Goal: Task Accomplishment & Management: Manage account settings

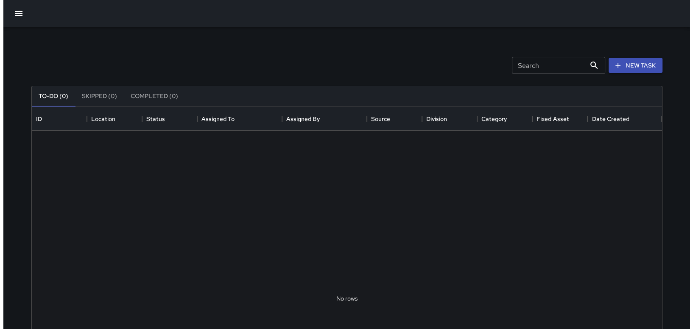
scroll to position [353, 624]
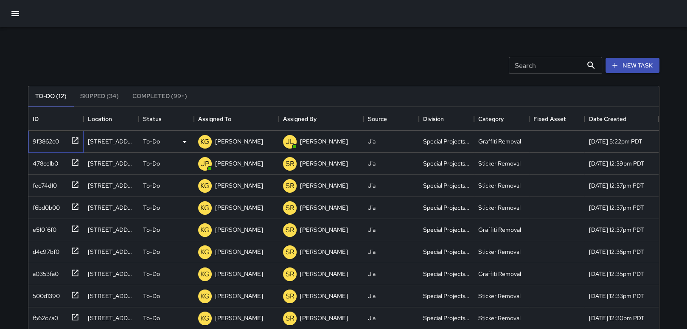
click at [45, 139] on div "9f3862c0" at bounding box center [44, 140] width 30 height 12
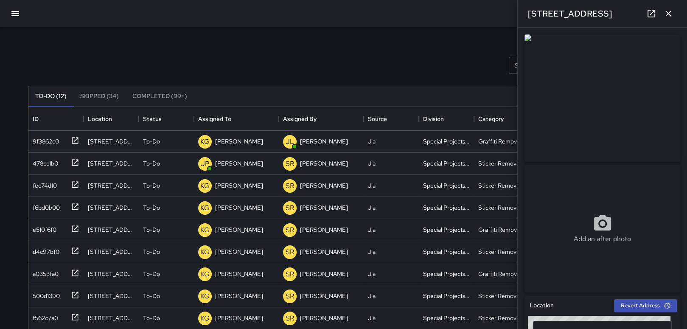
click at [210, 62] on div "Search Search New Task" at bounding box center [343, 65] width 635 height 44
drag, startPoint x: 251, startPoint y: 79, endPoint x: 248, endPoint y: 83, distance: 4.8
click at [248, 83] on div "To-Do (12) Skipped (34) Completed (99+) ID Location Status Assigned To Assigned…" at bounding box center [343, 287] width 631 height 427
click at [665, 16] on icon "button" at bounding box center [668, 14] width 6 height 6
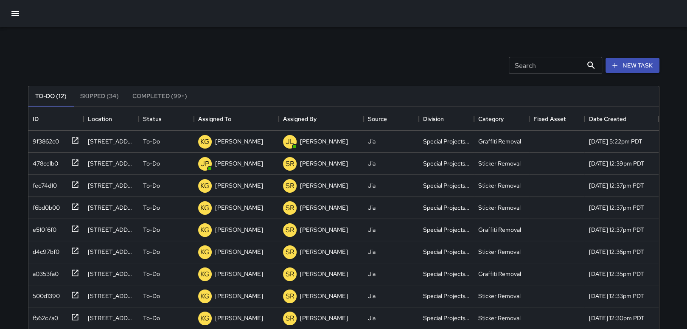
click at [15, 11] on icon "button" at bounding box center [15, 13] width 8 height 5
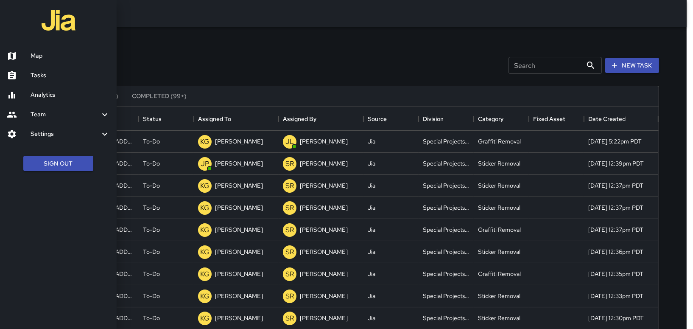
click at [47, 73] on h6 "Tasks" at bounding box center [70, 75] width 79 height 9
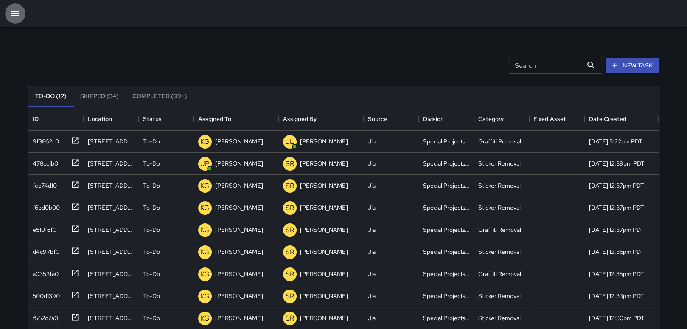
click at [15, 11] on icon "button" at bounding box center [15, 13] width 8 height 5
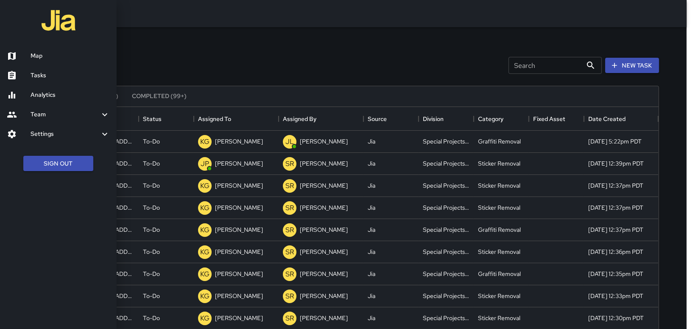
click at [35, 51] on h6 "Map" at bounding box center [70, 55] width 79 height 9
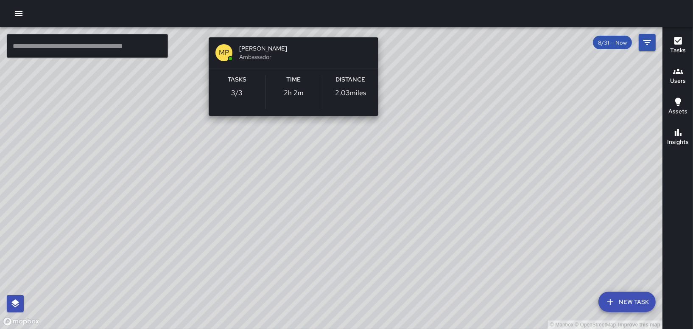
click at [286, 194] on div "© Mapbox © OpenStreetMap Improve this map MP Melvin Portillo Ambassador Tasks 3…" at bounding box center [331, 178] width 663 height 302
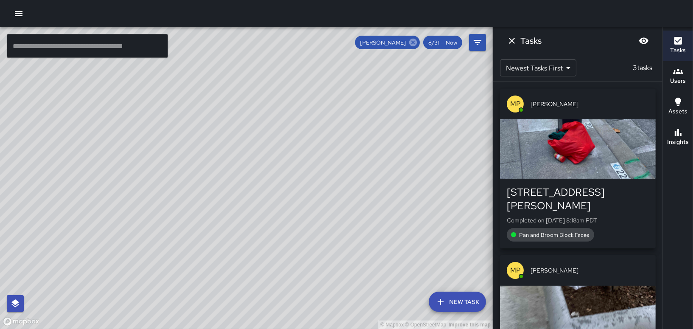
click at [415, 40] on icon at bounding box center [413, 43] width 8 height 8
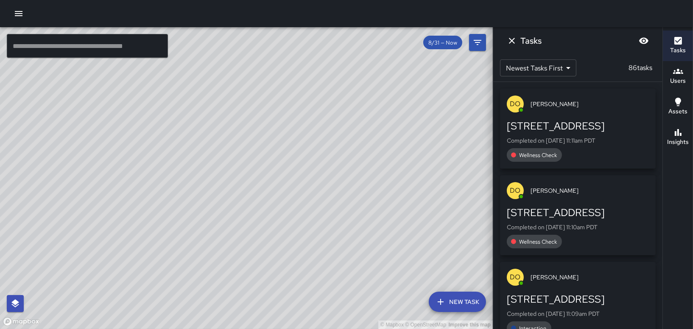
drag, startPoint x: 144, startPoint y: 105, endPoint x: 157, endPoint y: 233, distance: 128.3
click at [156, 233] on div "© Mapbox © OpenStreetMap Improve this map" at bounding box center [246, 178] width 493 height 302
click at [507, 36] on icon "Dismiss" at bounding box center [512, 41] width 10 height 10
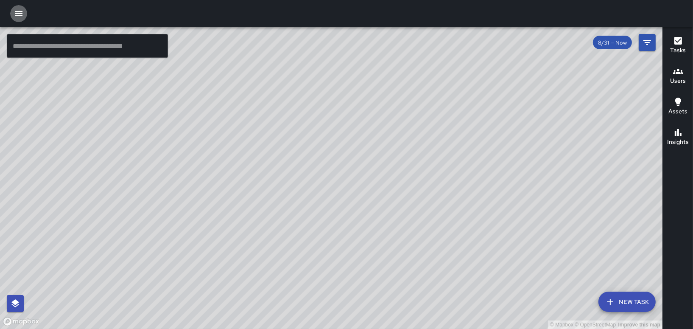
click at [14, 9] on icon "button" at bounding box center [19, 13] width 10 height 10
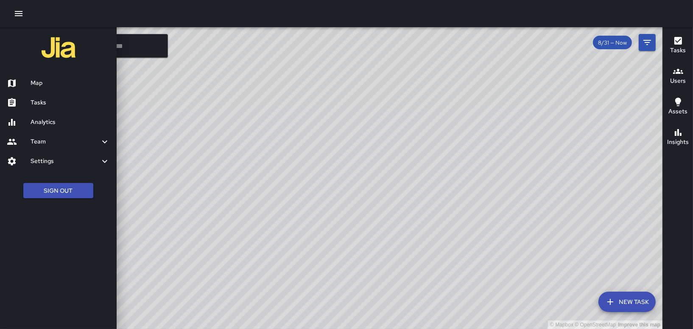
click at [59, 101] on h6 "Tasks" at bounding box center [70, 102] width 79 height 9
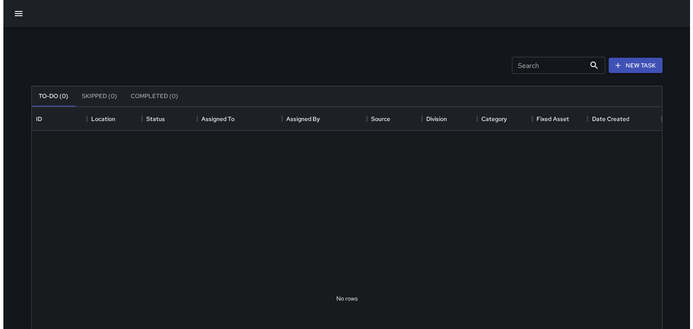
scroll to position [353, 624]
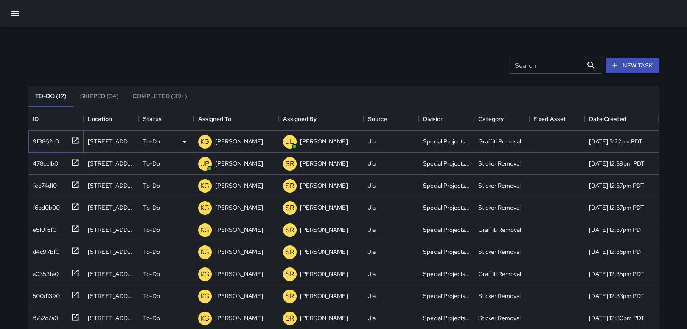
click at [46, 140] on div "9f3862c0" at bounding box center [44, 140] width 30 height 12
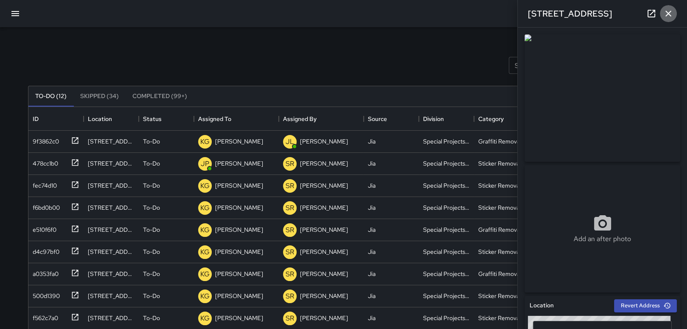
click at [673, 12] on button "button" at bounding box center [668, 13] width 17 height 17
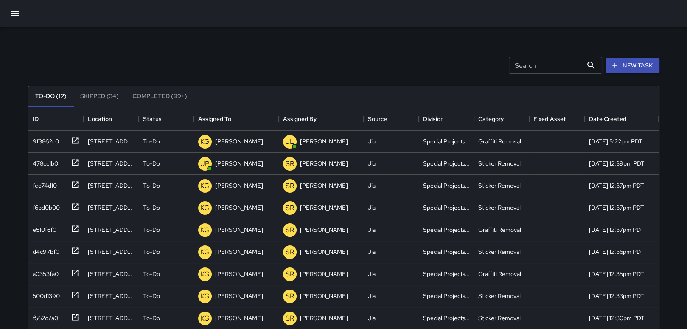
click at [12, 16] on icon "button" at bounding box center [15, 13] width 8 height 5
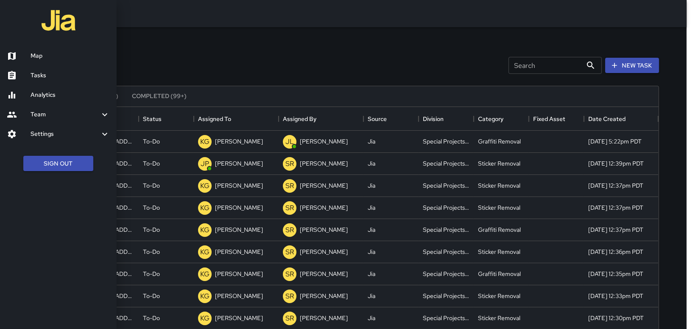
click at [42, 58] on h6 "Map" at bounding box center [70, 55] width 79 height 9
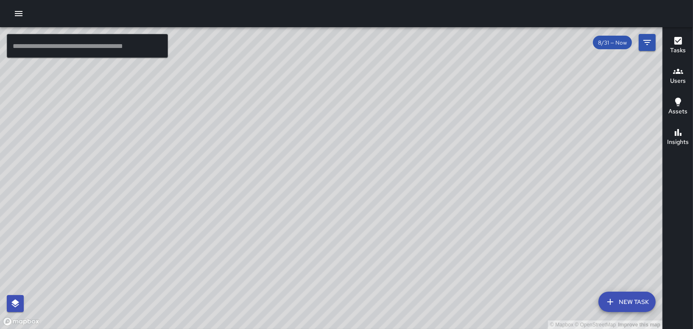
drag, startPoint x: 216, startPoint y: 123, endPoint x: 192, endPoint y: 229, distance: 108.2
click at [190, 230] on div "© Mapbox © OpenStreetMap Improve this map" at bounding box center [331, 178] width 663 height 302
drag, startPoint x: 283, startPoint y: 136, endPoint x: 201, endPoint y: 168, distance: 87.9
click at [201, 168] on div "© Mapbox © OpenStreetMap Improve this map" at bounding box center [331, 178] width 663 height 302
drag, startPoint x: 149, startPoint y: 156, endPoint x: 129, endPoint y: 175, distance: 27.6
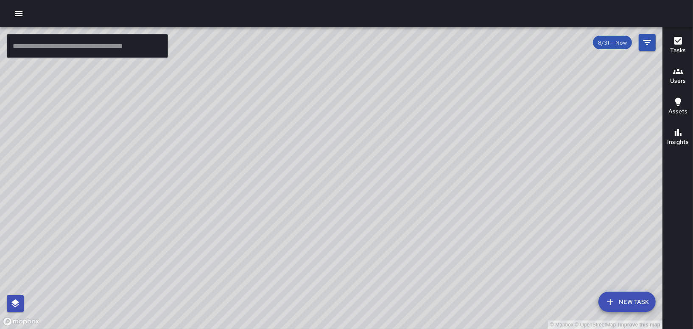
click at [129, 175] on div "© Mapbox © OpenStreetMap Improve this map MP Melvin Portillo Ambassador Tasks 3…" at bounding box center [331, 178] width 663 height 302
drag, startPoint x: 354, startPoint y: 112, endPoint x: 294, endPoint y: 178, distance: 89.2
click at [295, 179] on div "© Mapbox © OpenStreetMap Improve this map" at bounding box center [331, 178] width 663 height 302
drag, startPoint x: 159, startPoint y: 191, endPoint x: 372, endPoint y: 100, distance: 232.3
click at [372, 100] on div "© Mapbox © OpenStreetMap Improve this map" at bounding box center [331, 178] width 663 height 302
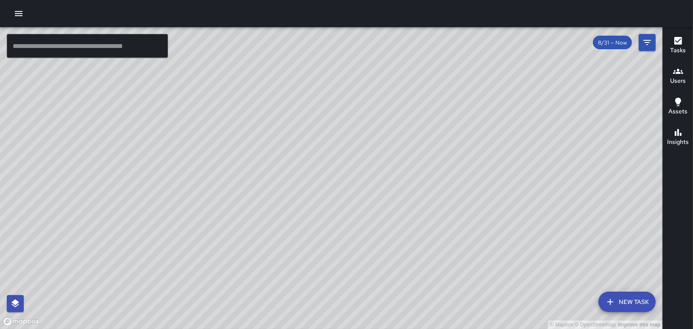
drag, startPoint x: 392, startPoint y: 184, endPoint x: 369, endPoint y: 68, distance: 117.8
click at [369, 68] on div "© Mapbox © OpenStreetMap Improve this map" at bounding box center [331, 178] width 663 height 302
drag, startPoint x: 445, startPoint y: 119, endPoint x: 311, endPoint y: 185, distance: 149.3
click at [311, 185] on div "© Mapbox © OpenStreetMap Improve this map" at bounding box center [331, 178] width 663 height 302
drag, startPoint x: 380, startPoint y: 208, endPoint x: 352, endPoint y: 156, distance: 59.8
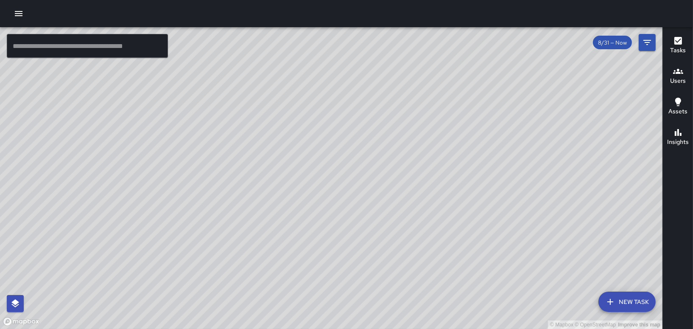
click at [350, 156] on div "© Mapbox © OpenStreetMap Improve this map" at bounding box center [331, 178] width 663 height 302
drag, startPoint x: 409, startPoint y: 117, endPoint x: 378, endPoint y: 148, distance: 43.5
click at [378, 148] on div "© Mapbox © OpenStreetMap Improve this map" at bounding box center [331, 178] width 663 height 302
drag, startPoint x: 288, startPoint y: 128, endPoint x: 291, endPoint y: 120, distance: 8.6
click at [291, 120] on div "© Mapbox © OpenStreetMap Improve this map" at bounding box center [331, 178] width 663 height 302
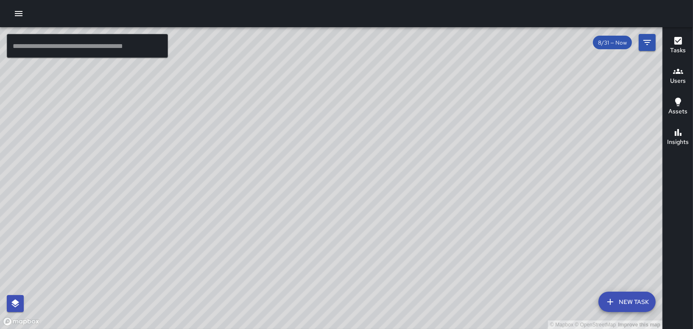
drag, startPoint x: 326, startPoint y: 261, endPoint x: 322, endPoint y: 200, distance: 61.2
click at [322, 200] on div "© Mapbox © OpenStreetMap Improve this map" at bounding box center [331, 178] width 663 height 302
drag, startPoint x: 345, startPoint y: 144, endPoint x: 321, endPoint y: 181, distance: 43.8
click at [321, 181] on div "© Mapbox © OpenStreetMap Improve this map" at bounding box center [331, 178] width 663 height 302
drag, startPoint x: 348, startPoint y: 139, endPoint x: 353, endPoint y: 205, distance: 66.4
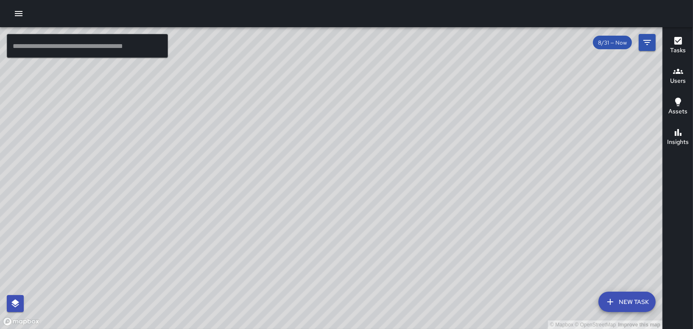
click at [352, 206] on div "© Mapbox © OpenStreetMap Improve this map" at bounding box center [331, 178] width 663 height 302
drag, startPoint x: 312, startPoint y: 160, endPoint x: 302, endPoint y: 131, distance: 30.7
click at [302, 131] on div "© Mapbox © OpenStreetMap Improve this map" at bounding box center [331, 178] width 663 height 302
drag, startPoint x: 287, startPoint y: 128, endPoint x: 289, endPoint y: 154, distance: 26.4
click at [286, 157] on div "© Mapbox © OpenStreetMap Improve this map" at bounding box center [331, 178] width 663 height 302
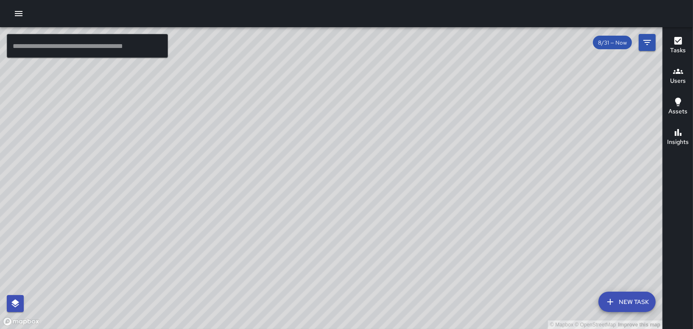
click at [295, 148] on div "© Mapbox © OpenStreetMap Improve this map" at bounding box center [331, 178] width 663 height 302
click at [263, 127] on div "© Mapbox © OpenStreetMap Improve this map" at bounding box center [331, 178] width 663 height 302
drag, startPoint x: 240, startPoint y: 189, endPoint x: 160, endPoint y: 262, distance: 108.4
click at [159, 265] on div "© Mapbox © OpenStreetMap Improve this map" at bounding box center [331, 178] width 663 height 302
drag, startPoint x: 53, startPoint y: 255, endPoint x: 179, endPoint y: 269, distance: 125.9
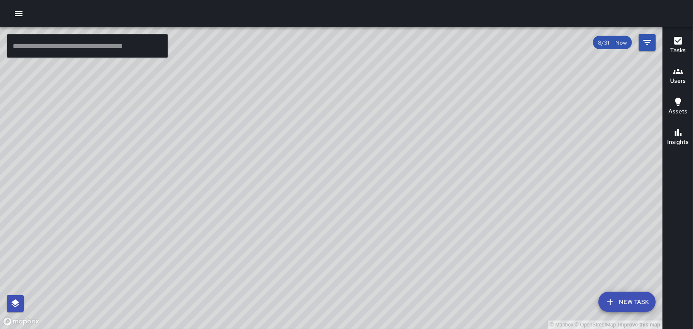
click at [178, 269] on div "© Mapbox © OpenStreetMap Improve this map" at bounding box center [331, 178] width 663 height 302
drag, startPoint x: 196, startPoint y: 217, endPoint x: 243, endPoint y: 103, distance: 122.9
click at [240, 109] on div "© Mapbox © OpenStreetMap Improve this map" at bounding box center [331, 178] width 663 height 302
drag, startPoint x: 305, startPoint y: 128, endPoint x: 238, endPoint y: 238, distance: 128.6
click at [239, 254] on div "© Mapbox © OpenStreetMap Improve this map" at bounding box center [331, 178] width 663 height 302
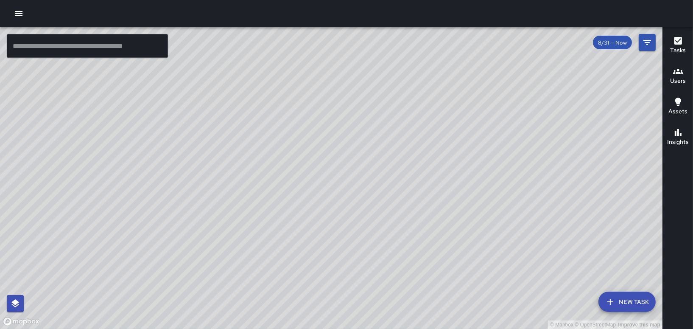
drag, startPoint x: 273, startPoint y: 188, endPoint x: 427, endPoint y: 85, distance: 185.5
click at [426, 85] on div "© Mapbox © OpenStreetMap Improve this map" at bounding box center [331, 178] width 663 height 302
drag, startPoint x: 391, startPoint y: 104, endPoint x: 357, endPoint y: 162, distance: 67.3
click at [357, 162] on div "© Mapbox © OpenStreetMap Improve this map" at bounding box center [331, 178] width 663 height 302
drag, startPoint x: 402, startPoint y: 91, endPoint x: 364, endPoint y: 206, distance: 121.2
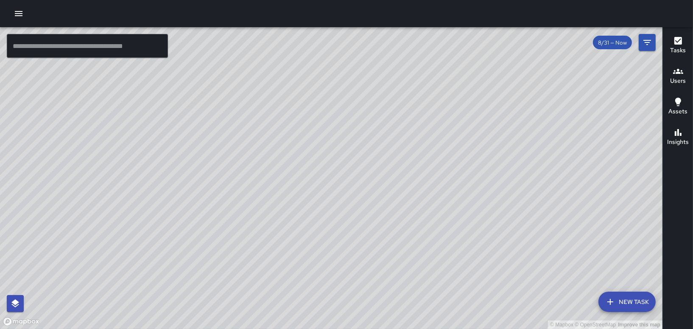
click at [364, 206] on div "© Mapbox © OpenStreetMap Improve this map" at bounding box center [331, 178] width 663 height 302
drag, startPoint x: 337, startPoint y: 127, endPoint x: 335, endPoint y: 150, distance: 23.0
click at [335, 150] on div "© Mapbox © OpenStreetMap Improve this map" at bounding box center [331, 178] width 663 height 302
click at [69, 44] on input "text" at bounding box center [87, 46] width 161 height 24
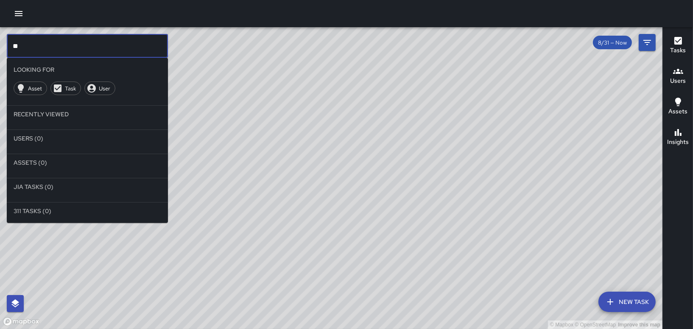
type input "*"
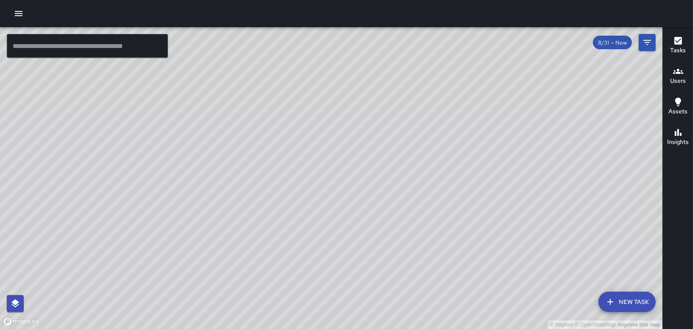
drag, startPoint x: 412, startPoint y: 186, endPoint x: 458, endPoint y: 143, distance: 62.7
click at [458, 143] on div "© Mapbox © OpenStreetMap Improve this map" at bounding box center [331, 178] width 663 height 302
drag, startPoint x: 423, startPoint y: 164, endPoint x: 382, endPoint y: 225, distance: 74.3
click at [382, 225] on div "© Mapbox © OpenStreetMap Improve this map" at bounding box center [331, 178] width 663 height 302
drag, startPoint x: 428, startPoint y: 160, endPoint x: 431, endPoint y: 200, distance: 40.0
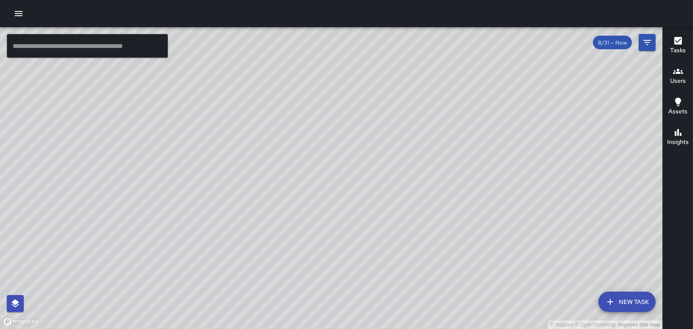
click at [431, 200] on div "© Mapbox © OpenStreetMap Improve this map" at bounding box center [331, 178] width 663 height 302
drag, startPoint x: 422, startPoint y: 216, endPoint x: 472, endPoint y: 163, distance: 72.6
click at [472, 163] on div "© Mapbox © OpenStreetMap Improve this map" at bounding box center [331, 178] width 663 height 302
drag, startPoint x: 495, startPoint y: 115, endPoint x: 456, endPoint y: 161, distance: 60.5
click at [456, 161] on div "© Mapbox © OpenStreetMap Improve this map" at bounding box center [331, 178] width 663 height 302
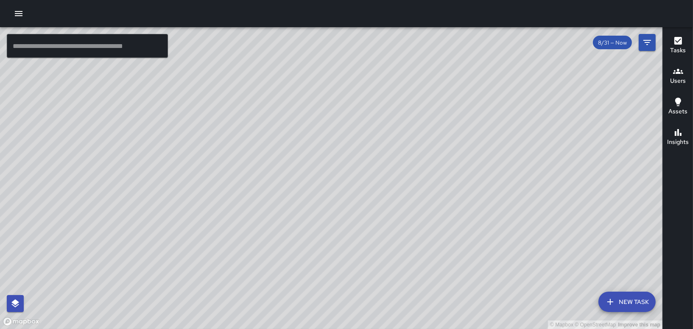
drag, startPoint x: 513, startPoint y: 110, endPoint x: 500, endPoint y: 197, distance: 87.5
click at [500, 197] on div "© Mapbox © OpenStreetMap Improve this map" at bounding box center [331, 178] width 663 height 302
drag, startPoint x: 500, startPoint y: 210, endPoint x: 457, endPoint y: 174, distance: 55.7
click at [457, 174] on div "© Mapbox © OpenStreetMap Improve this map" at bounding box center [331, 178] width 663 height 302
drag, startPoint x: 563, startPoint y: 130, endPoint x: 415, endPoint y: 170, distance: 153.5
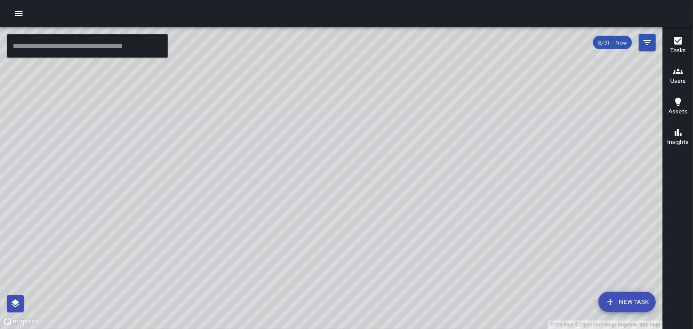
click at [415, 170] on div "© Mapbox © OpenStreetMap Improve this map" at bounding box center [331, 178] width 663 height 302
drag, startPoint x: 209, startPoint y: 90, endPoint x: 226, endPoint y: 89, distance: 16.6
click at [226, 89] on div "© Mapbox © OpenStreetMap Improve this map" at bounding box center [331, 178] width 663 height 302
drag, startPoint x: 261, startPoint y: 62, endPoint x: 198, endPoint y: 138, distance: 98.5
click at [198, 138] on div "© Mapbox © OpenStreetMap Improve this map" at bounding box center [331, 178] width 663 height 302
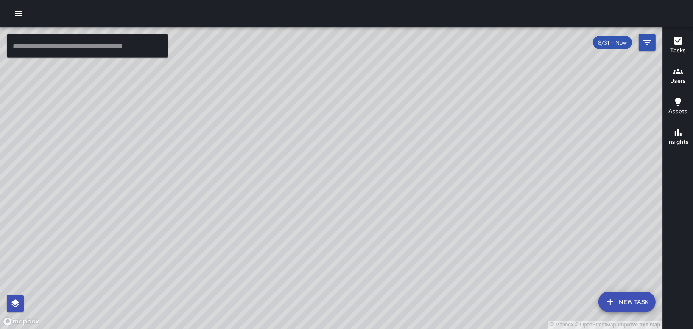
drag, startPoint x: 288, startPoint y: 155, endPoint x: 288, endPoint y: 113, distance: 42.4
click at [288, 113] on div "© Mapbox © OpenStreetMap Improve this map" at bounding box center [331, 178] width 663 height 302
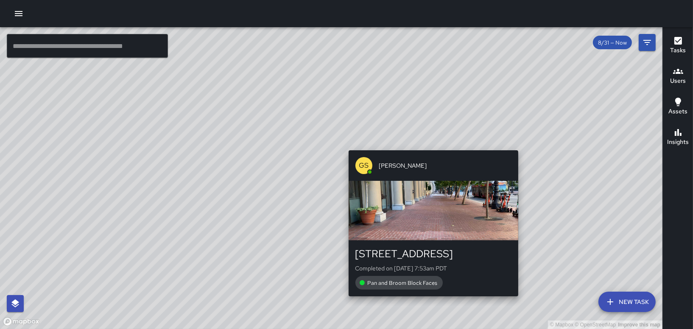
drag, startPoint x: 366, startPoint y: 145, endPoint x: 431, endPoint y: 146, distance: 65.3
click at [431, 146] on div "© Mapbox © OpenStreetMap Improve this map GS Gregory Scott 1 Market Street Comp…" at bounding box center [331, 178] width 663 height 302
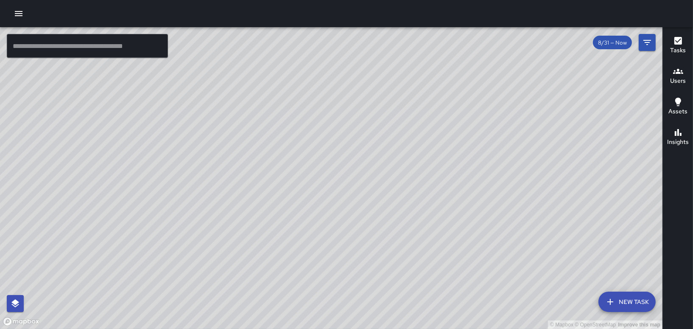
drag, startPoint x: 395, startPoint y: 65, endPoint x: 364, endPoint y: 117, distance: 60.3
click at [364, 117] on div "© Mapbox © OpenStreetMap Improve this map" at bounding box center [331, 178] width 663 height 302
drag, startPoint x: 420, startPoint y: 79, endPoint x: 465, endPoint y: 142, distance: 77.2
click at [465, 143] on div "© Mapbox © OpenStreetMap Improve this map" at bounding box center [331, 178] width 663 height 302
drag, startPoint x: 456, startPoint y: 148, endPoint x: 452, endPoint y: 110, distance: 38.0
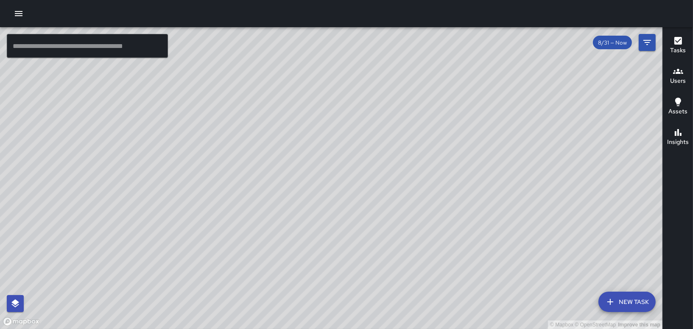
click at [452, 110] on div "© Mapbox © OpenStreetMap Improve this map" at bounding box center [331, 178] width 663 height 302
drag, startPoint x: 426, startPoint y: 162, endPoint x: 444, endPoint y: 84, distance: 80.4
click at [444, 84] on div "© Mapbox © OpenStreetMap Improve this map" at bounding box center [331, 178] width 663 height 302
drag, startPoint x: 524, startPoint y: 76, endPoint x: 553, endPoint y: 255, distance: 180.9
click at [553, 255] on div "© Mapbox © OpenStreetMap Improve this map" at bounding box center [331, 178] width 663 height 302
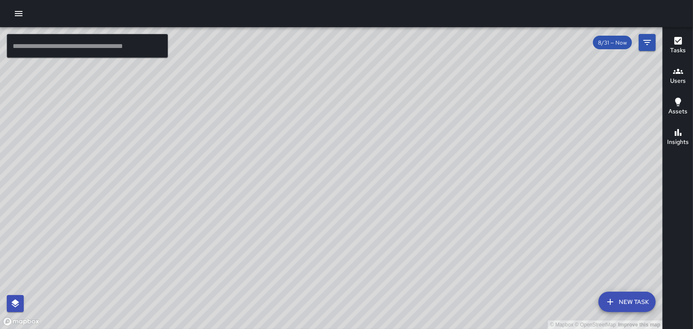
drag, startPoint x: 507, startPoint y: 218, endPoint x: 525, endPoint y: 165, distance: 55.8
click at [525, 165] on div "© Mapbox © OpenStreetMap Improve this map" at bounding box center [331, 178] width 663 height 302
drag, startPoint x: 463, startPoint y: 207, endPoint x: 395, endPoint y: 182, distance: 72.9
click at [395, 182] on div "© Mapbox © OpenStreetMap Improve this map" at bounding box center [331, 178] width 663 height 302
click at [668, 81] on button "Users" at bounding box center [678, 76] width 30 height 31
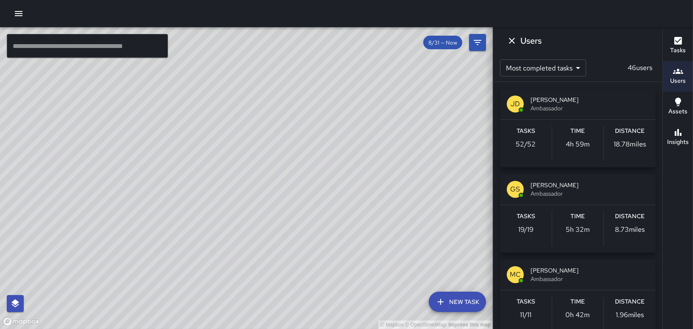
drag, startPoint x: 336, startPoint y: 148, endPoint x: 333, endPoint y: 209, distance: 60.8
click at [333, 209] on div "© Mapbox © OpenStreetMap Improve this map" at bounding box center [246, 178] width 493 height 302
drag, startPoint x: 238, startPoint y: 110, endPoint x: 234, endPoint y: 193, distance: 82.4
click at [234, 193] on div "© Mapbox © OpenStreetMap Improve this map" at bounding box center [246, 178] width 493 height 302
drag, startPoint x: 345, startPoint y: 157, endPoint x: 316, endPoint y: 59, distance: 102.3
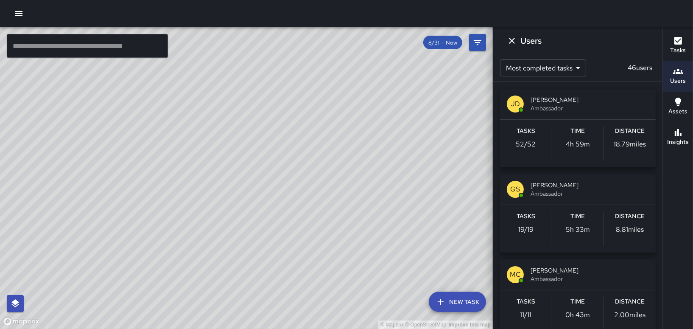
click at [317, 55] on div "© Mapbox © OpenStreetMap Improve this map" at bounding box center [246, 178] width 493 height 302
click at [333, 223] on div "© Mapbox © OpenStreetMap Improve this map" at bounding box center [246, 178] width 493 height 302
drag, startPoint x: 379, startPoint y: 211, endPoint x: 331, endPoint y: 199, distance: 49.4
click at [385, 148] on div "© Mapbox © OpenStreetMap Improve this map" at bounding box center [246, 178] width 493 height 302
drag, startPoint x: 268, startPoint y: 123, endPoint x: 244, endPoint y: 194, distance: 74.5
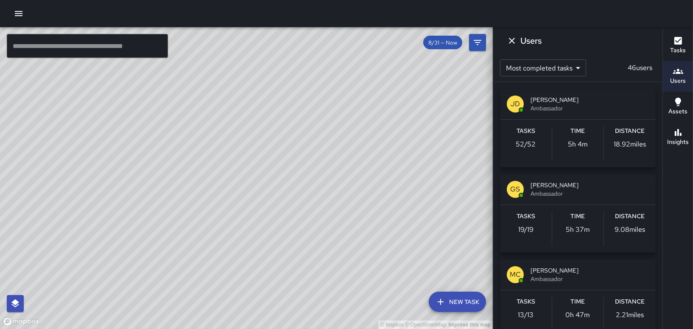
click at [244, 194] on div "© Mapbox © OpenStreetMap Improve this map" at bounding box center [246, 178] width 493 height 302
drag, startPoint x: 333, startPoint y: 295, endPoint x: 235, endPoint y: 152, distance: 173.1
click at [232, 157] on div "© Mapbox © OpenStreetMap Improve this map" at bounding box center [246, 178] width 493 height 302
drag, startPoint x: 251, startPoint y: 188, endPoint x: 197, endPoint y: 198, distance: 54.7
click at [213, 215] on div "© Mapbox © OpenStreetMap Improve this map" at bounding box center [246, 178] width 493 height 302
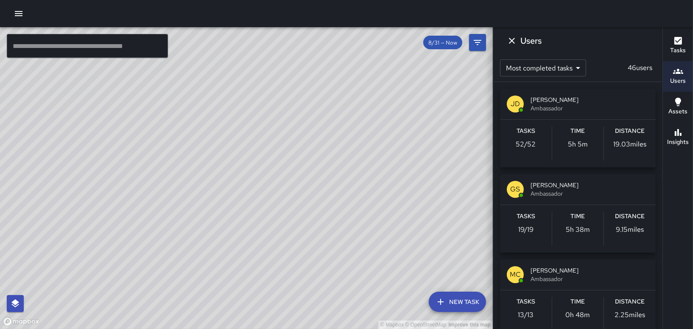
drag, startPoint x: 312, startPoint y: 164, endPoint x: 224, endPoint y: 217, distance: 103.2
click at [224, 217] on div "© Mapbox © OpenStreetMap Improve this map" at bounding box center [246, 178] width 493 height 302
drag, startPoint x: 211, startPoint y: 123, endPoint x: 314, endPoint y: 138, distance: 104.3
click at [314, 138] on div "© Mapbox © OpenStreetMap Improve this map" at bounding box center [246, 178] width 493 height 302
click at [208, 98] on div "© Mapbox © OpenStreetMap Improve this map" at bounding box center [246, 178] width 493 height 302
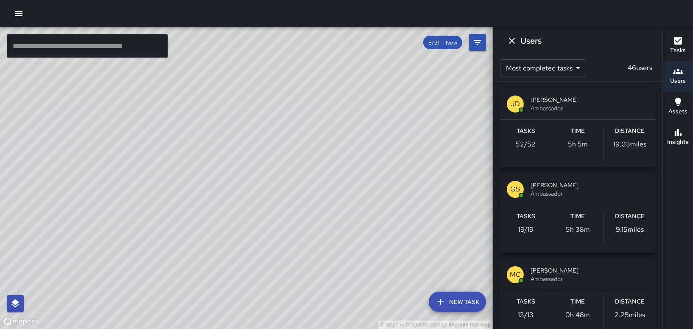
drag, startPoint x: 308, startPoint y: 259, endPoint x: 301, endPoint y: 202, distance: 58.1
click at [301, 202] on div "© Mapbox © OpenStreetMap Improve this map" at bounding box center [246, 178] width 493 height 302
click at [551, 107] on span "Ambassador" at bounding box center [590, 108] width 118 height 8
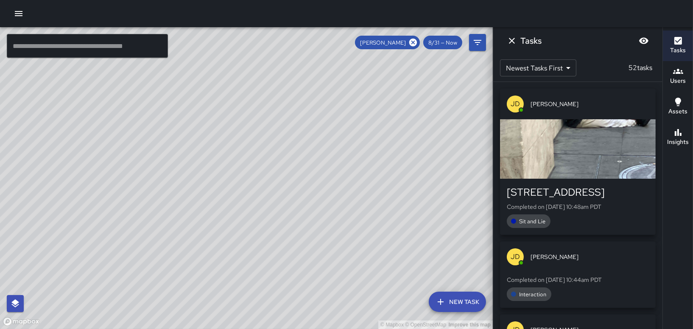
click at [15, 14] on icon "button" at bounding box center [19, 13] width 8 height 5
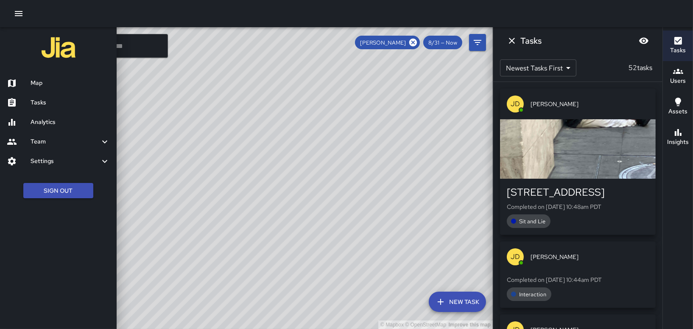
click at [74, 101] on h6 "Tasks" at bounding box center [70, 102] width 79 height 9
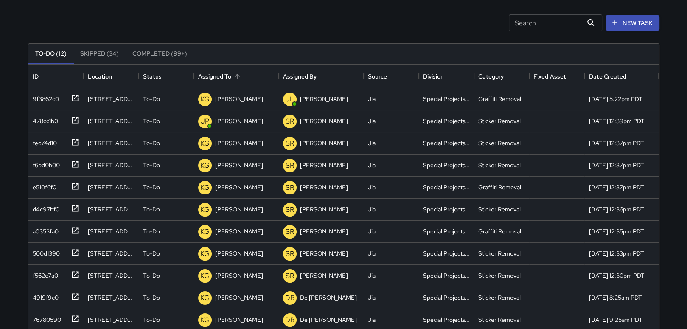
scroll to position [85, 0]
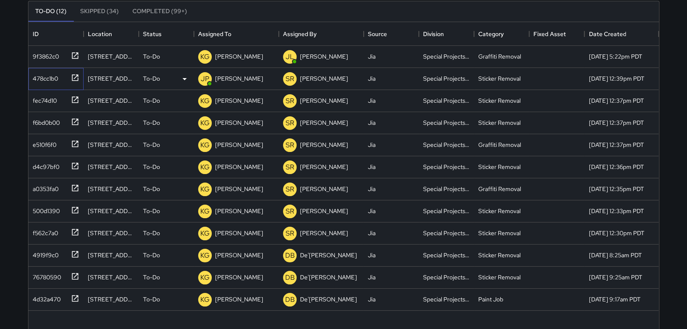
click at [40, 74] on div "478cc1b0" at bounding box center [43, 77] width 29 height 12
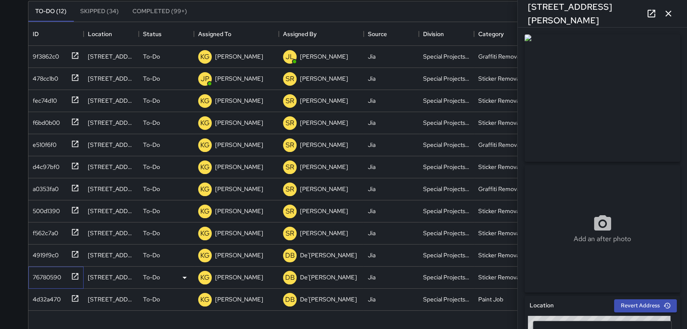
click at [42, 275] on div "76780590" at bounding box center [45, 275] width 32 height 12
click at [52, 251] on div "4919f9c0" at bounding box center [43, 253] width 29 height 12
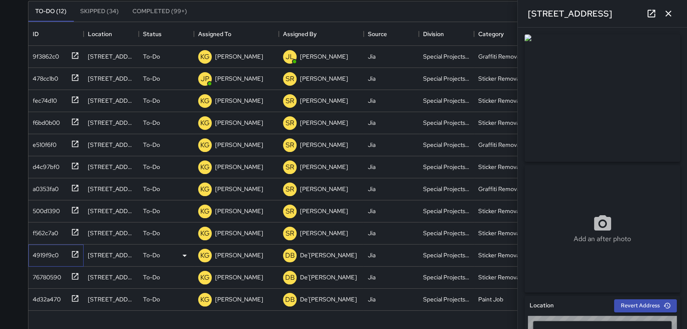
type input "**********"
click at [50, 229] on div "f562c7a0" at bounding box center [43, 231] width 29 height 12
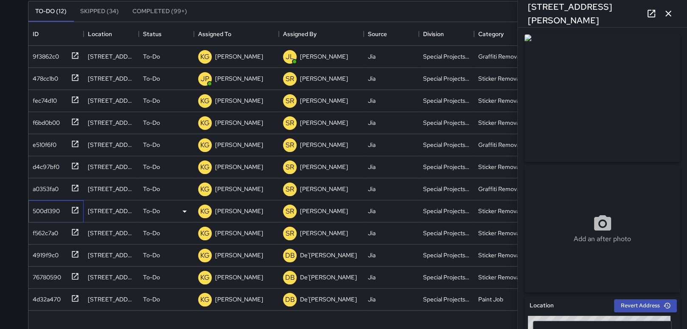
drag, startPoint x: 50, startPoint y: 229, endPoint x: 38, endPoint y: 209, distance: 23.1
click at [38, 209] on div "500d1390" at bounding box center [44, 209] width 31 height 12
click at [41, 181] on div "a0353fa0" at bounding box center [43, 187] width 29 height 12
click at [39, 164] on div "d4c97bf0" at bounding box center [44, 165] width 30 height 12
click at [43, 137] on div "e510f6f0" at bounding box center [42, 143] width 27 height 12
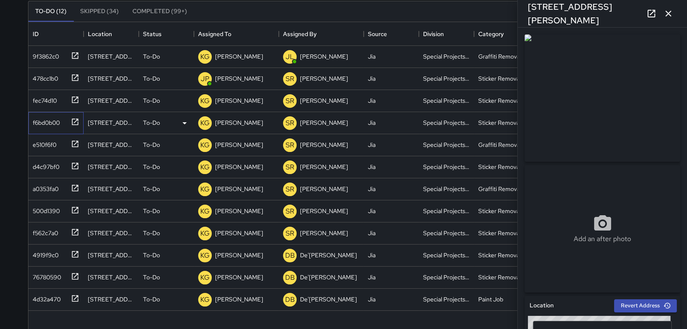
click at [37, 121] on div "f6bd0b00" at bounding box center [44, 121] width 31 height 12
click at [37, 95] on div "fec74d10" at bounding box center [43, 99] width 28 height 12
click at [39, 82] on div "478cc1b0" at bounding box center [43, 77] width 29 height 12
click at [45, 52] on div "9f3862c0" at bounding box center [44, 55] width 30 height 12
click at [46, 75] on div "478cc1b0" at bounding box center [43, 77] width 29 height 12
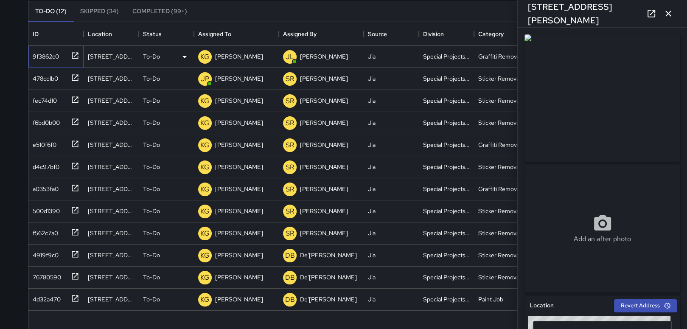
click at [56, 59] on div "9f3862c0" at bounding box center [44, 55] width 30 height 12
click at [47, 75] on div "478cc1b0" at bounding box center [43, 77] width 29 height 12
click at [38, 98] on div "fec74d10" at bounding box center [43, 99] width 28 height 12
click at [47, 84] on div "478cc1b0" at bounding box center [55, 79] width 55 height 22
click at [47, 98] on div "fec74d10" at bounding box center [43, 99] width 28 height 12
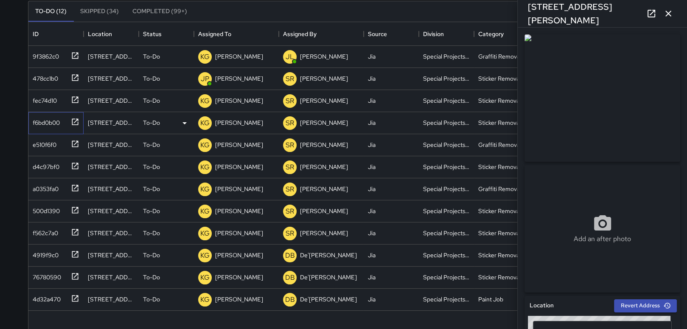
click at [50, 125] on div "f6bd0b00" at bounding box center [44, 121] width 31 height 12
click at [50, 153] on div "e510f6f0" at bounding box center [55, 145] width 55 height 22
click at [39, 161] on div "d4c97bf0" at bounding box center [44, 165] width 30 height 12
click at [42, 188] on div "a0353fa0" at bounding box center [43, 187] width 29 height 12
click at [39, 216] on div "500d1390" at bounding box center [54, 209] width 50 height 14
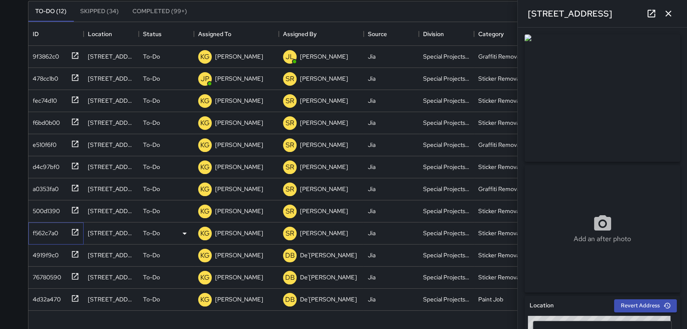
click at [36, 238] on div "f562c7a0" at bounding box center [55, 233] width 55 height 22
click at [37, 252] on div "4919f9c0" at bounding box center [43, 253] width 29 height 12
click at [34, 270] on div "76780590" at bounding box center [45, 275] width 32 height 12
click at [42, 303] on div "4d32a470" at bounding box center [44, 297] width 31 height 12
click at [243, 56] on p "[PERSON_NAME]" at bounding box center [239, 56] width 48 height 8
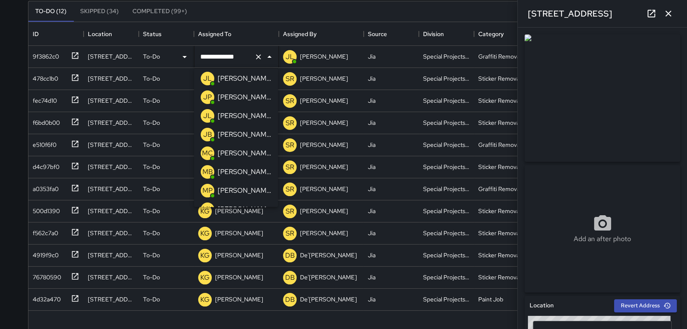
scroll to position [65, 0]
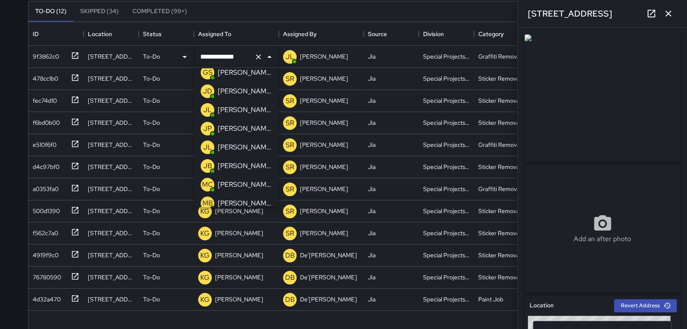
click at [243, 129] on p "[PERSON_NAME]" at bounding box center [244, 128] width 53 height 10
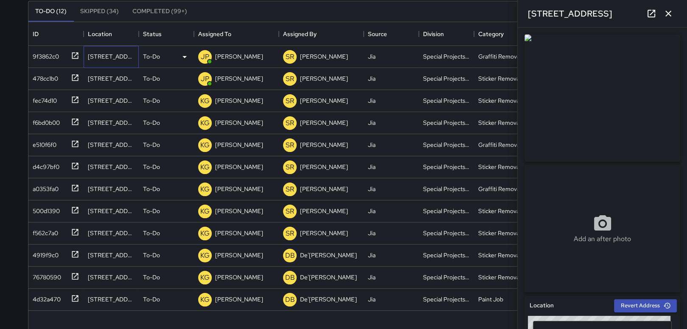
click at [94, 54] on div "[STREET_ADDRESS]" at bounding box center [111, 56] width 47 height 8
click at [37, 51] on div "9f3862c0" at bounding box center [44, 55] width 30 height 12
click at [222, 103] on p "[PERSON_NAME]" at bounding box center [239, 100] width 48 height 8
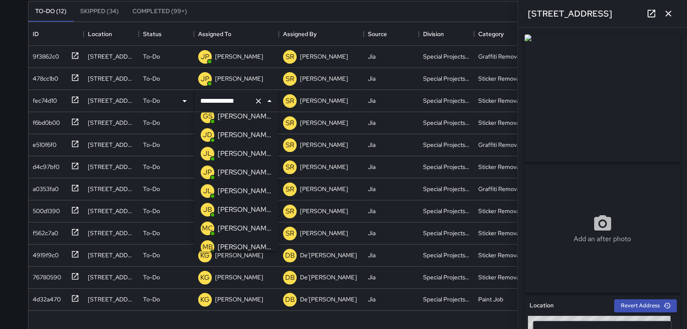
click at [235, 168] on p "[PERSON_NAME]" at bounding box center [244, 172] width 53 height 10
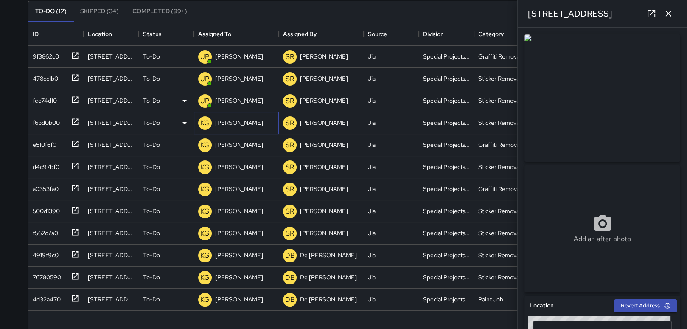
click at [239, 124] on p "[PERSON_NAME]" at bounding box center [239, 122] width 48 height 8
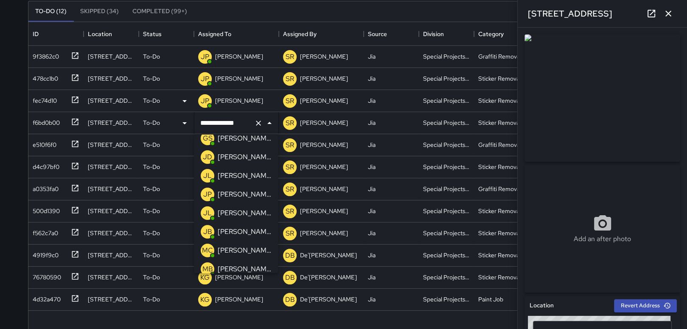
click at [231, 191] on p "[PERSON_NAME]" at bounding box center [244, 194] width 53 height 10
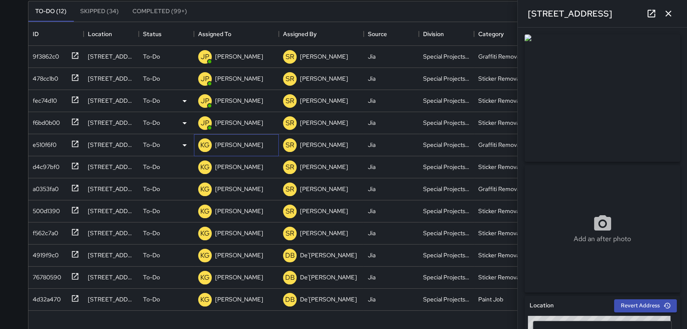
click at [238, 151] on div "KG Keonte Gibson" at bounding box center [230, 145] width 68 height 17
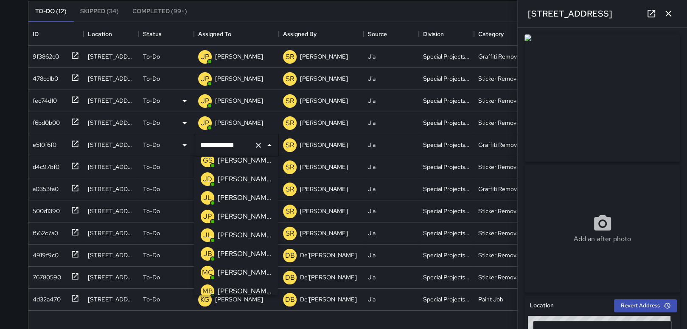
click at [232, 213] on p "[PERSON_NAME]" at bounding box center [244, 216] width 53 height 10
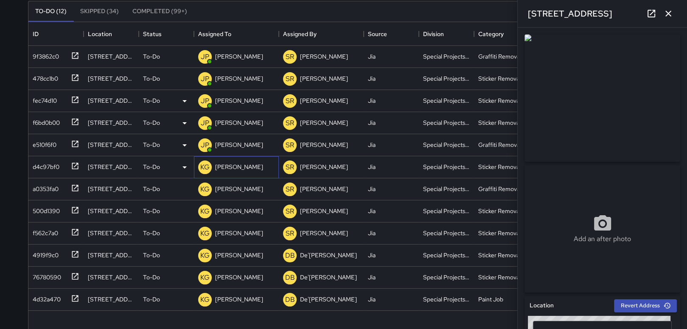
click at [244, 167] on p "[PERSON_NAME]" at bounding box center [239, 166] width 48 height 8
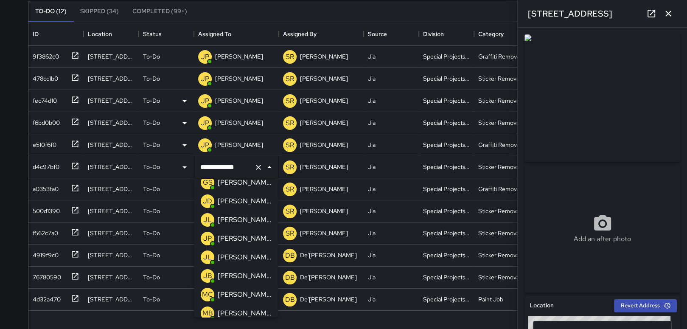
click at [233, 233] on p "[PERSON_NAME]" at bounding box center [244, 238] width 53 height 10
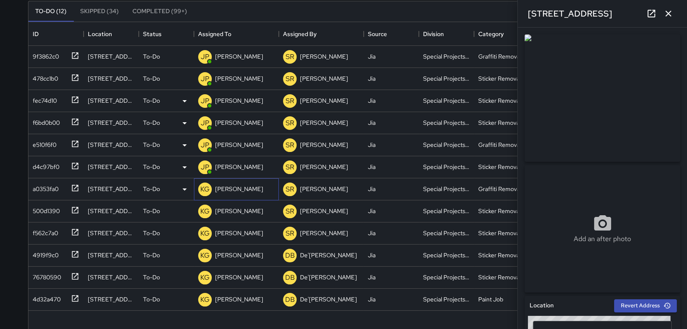
click at [249, 186] on p "[PERSON_NAME]" at bounding box center [239, 189] width 48 height 8
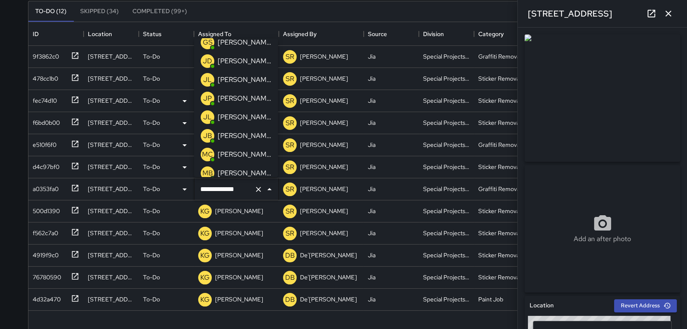
click at [235, 100] on p "[PERSON_NAME]" at bounding box center [244, 98] width 53 height 10
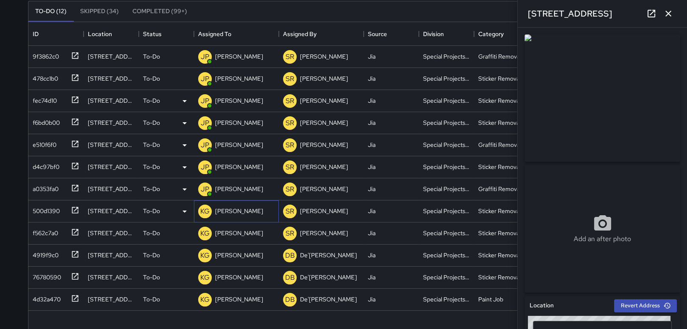
click at [247, 216] on div "[PERSON_NAME]" at bounding box center [238, 211] width 51 height 12
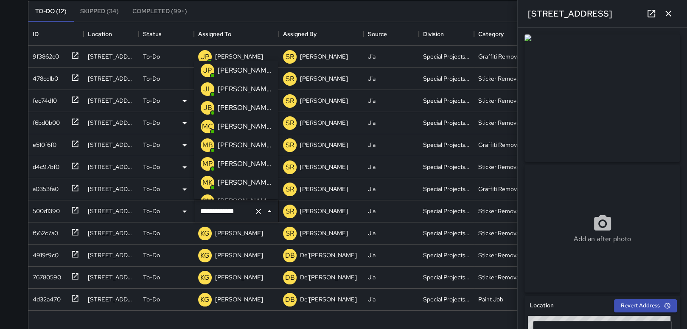
scroll to position [107, 0]
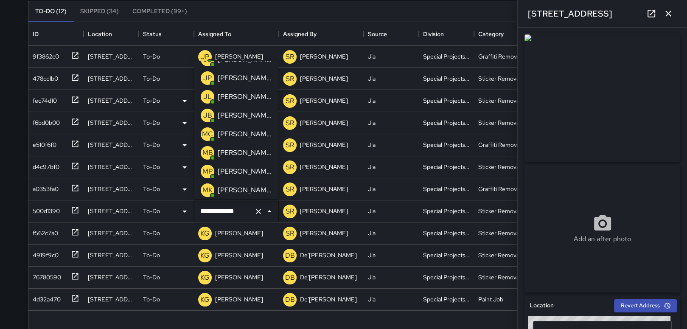
click at [253, 81] on p "[PERSON_NAME]" at bounding box center [244, 78] width 53 height 10
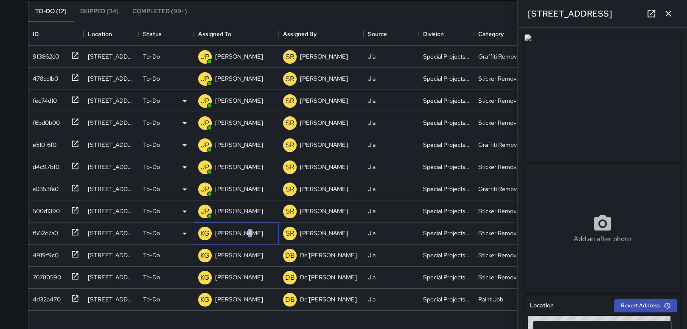
click at [243, 233] on p "[PERSON_NAME]" at bounding box center [239, 233] width 48 height 8
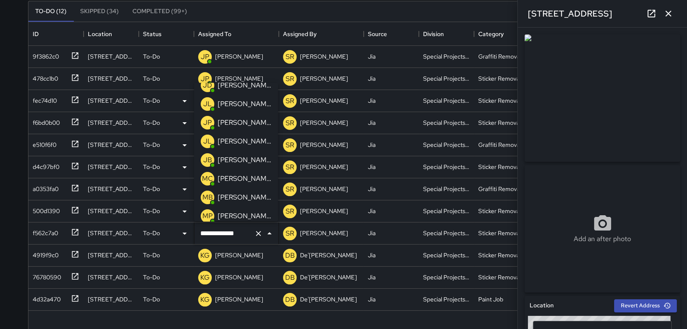
scroll to position [65, 0]
click at [241, 138] on p "[PERSON_NAME]" at bounding box center [244, 142] width 53 height 10
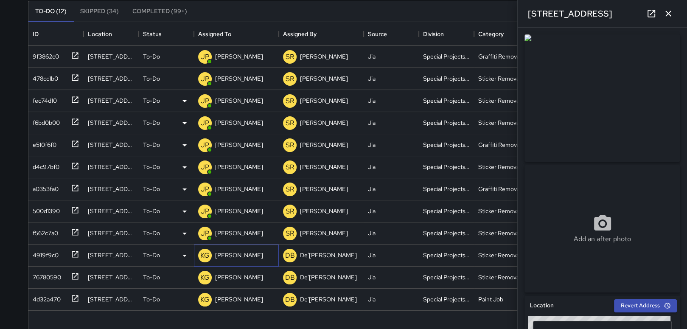
click at [226, 252] on p "[PERSON_NAME]" at bounding box center [239, 255] width 48 height 8
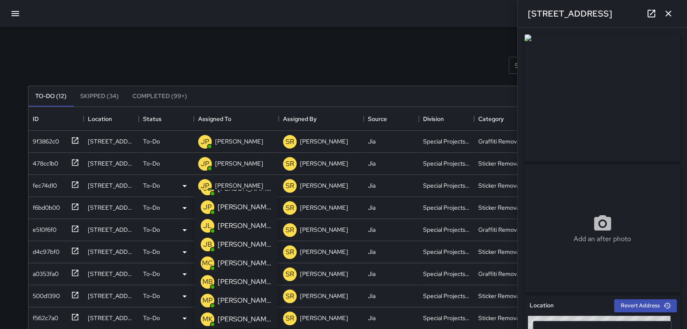
scroll to position [22, 0]
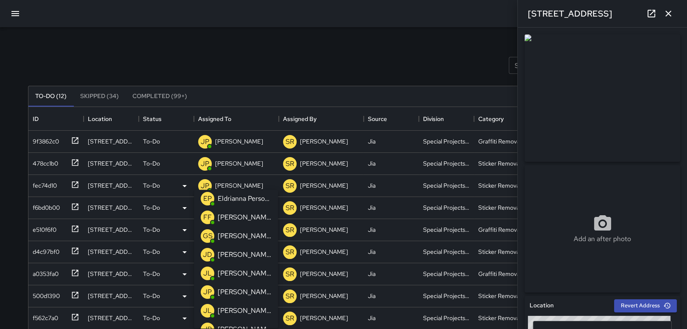
click at [233, 293] on p "[PERSON_NAME]" at bounding box center [244, 292] width 53 height 10
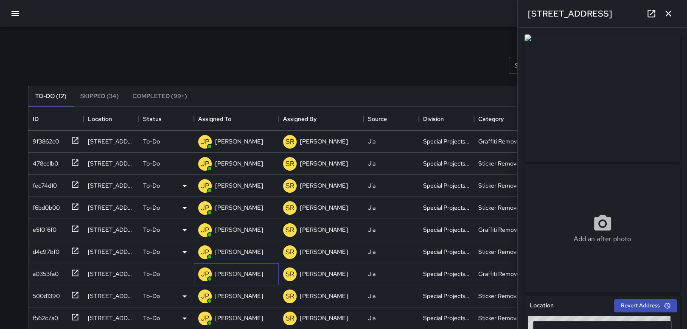
drag, startPoint x: 275, startPoint y: 277, endPoint x: 269, endPoint y: 227, distance: 50.8
click at [269, 227] on div "9f3862c0 544 Market Street To-Do JP Jonthan Portillo SR Sandra Rosillo Jia Spec…" at bounding box center [343, 263] width 630 height 265
drag, startPoint x: 244, startPoint y: 17, endPoint x: 255, endPoint y: 81, distance: 64.0
click at [249, 28] on div "Search Search New Task To-Do (12) Skipped (34) Completed (99+) ID Location Stat…" at bounding box center [343, 250] width 687 height 501
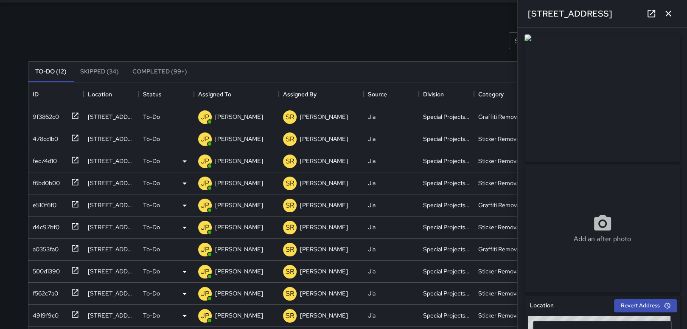
scroll to position [85, 0]
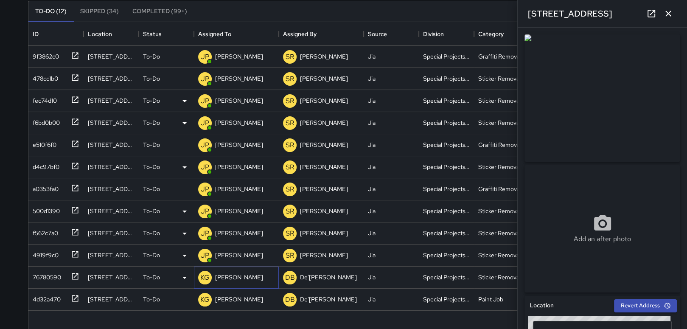
click at [238, 275] on p "[PERSON_NAME]" at bounding box center [239, 277] width 48 height 8
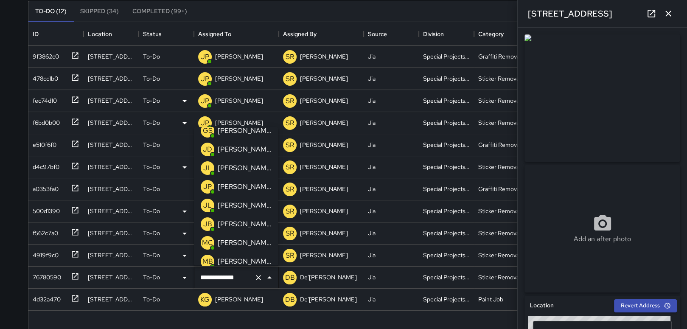
scroll to position [22, 0]
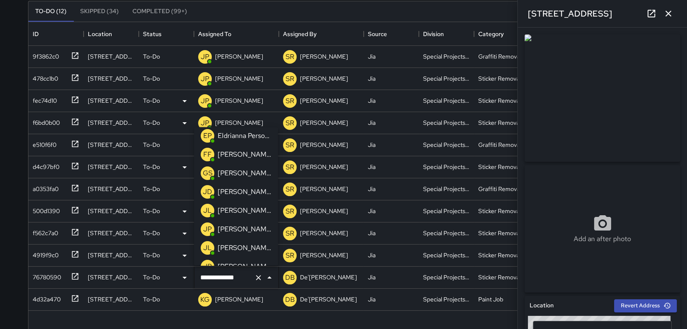
click at [242, 228] on p "[PERSON_NAME]" at bounding box center [244, 229] width 53 height 10
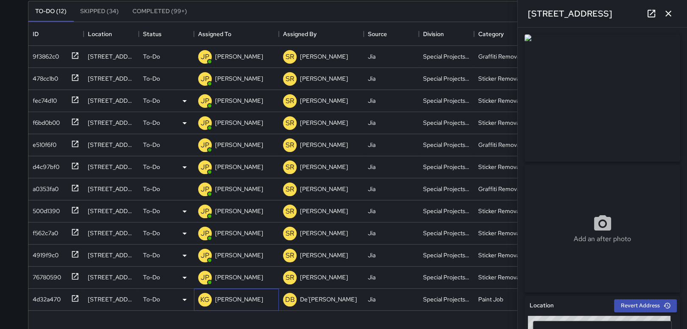
click at [239, 298] on p "[PERSON_NAME]" at bounding box center [239, 299] width 48 height 8
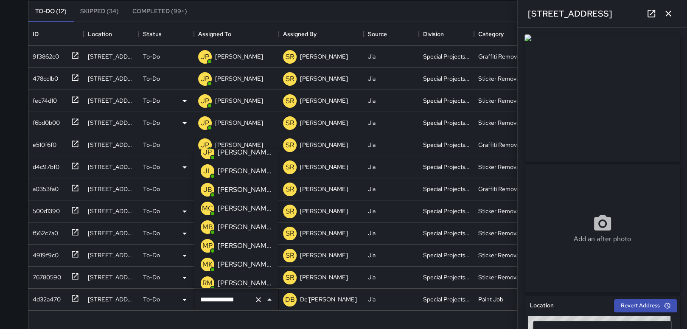
scroll to position [107, 0]
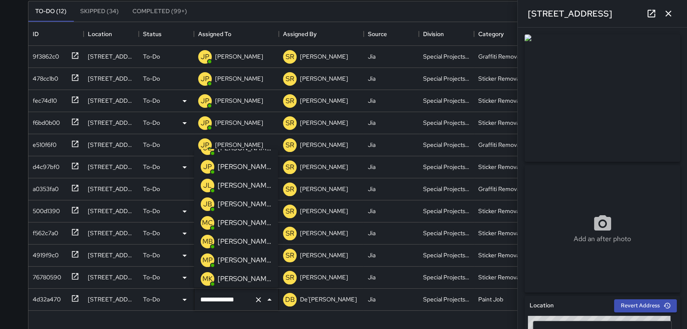
click at [254, 157] on ul "DO Derrick Oliver EP Eldrianna Persons FF Franco Ferraro GS Gregory Scott JD Je…" at bounding box center [236, 218] width 84 height 138
click at [254, 162] on p "[PERSON_NAME]" at bounding box center [244, 167] width 53 height 10
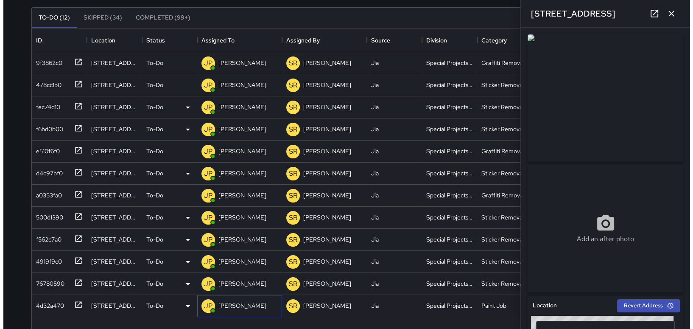
scroll to position [0, 0]
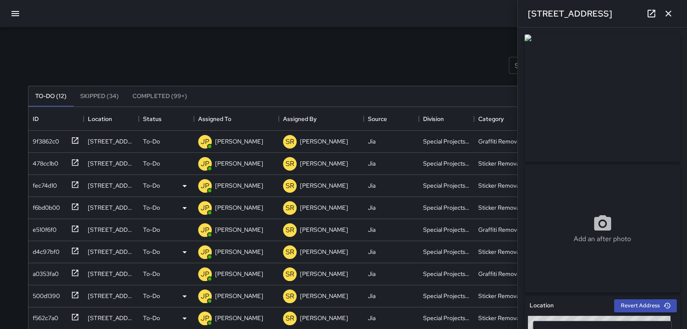
click at [92, 53] on div "Search Search New Task" at bounding box center [343, 65] width 635 height 44
click at [16, 15] on icon "button" at bounding box center [15, 13] width 10 height 10
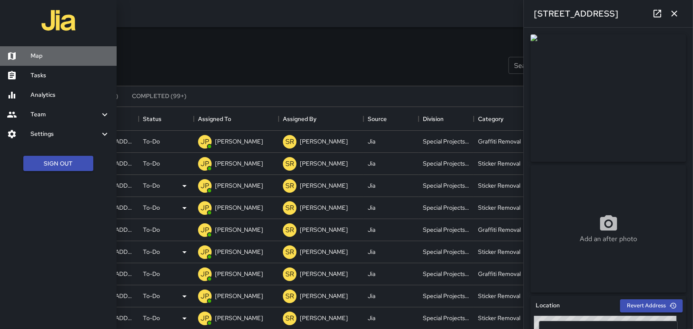
click at [43, 59] on h6 "Map" at bounding box center [70, 55] width 79 height 9
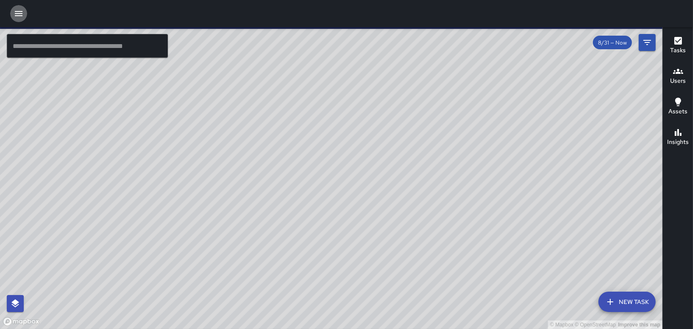
click at [17, 11] on icon "button" at bounding box center [19, 13] width 8 height 5
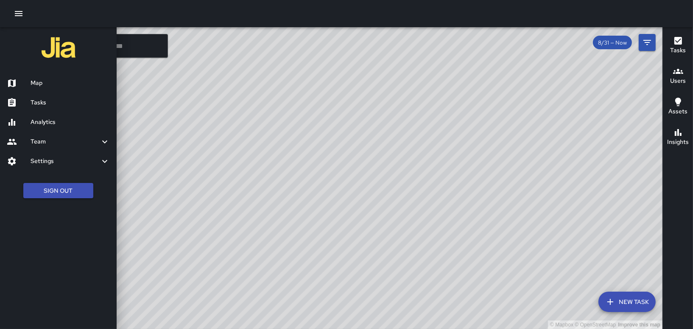
click at [450, 236] on div at bounding box center [346, 164] width 693 height 329
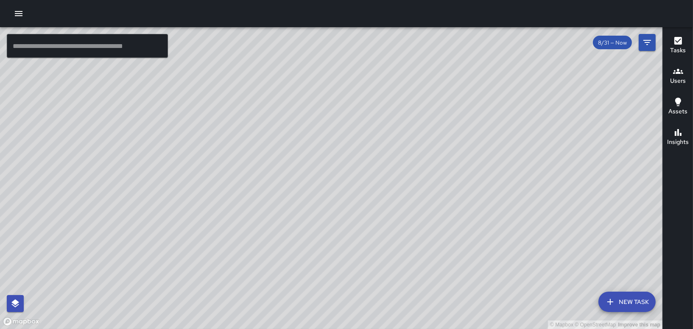
drag, startPoint x: 263, startPoint y: 208, endPoint x: 310, endPoint y: 311, distance: 113.2
click at [310, 311] on div "© Mapbox © OpenStreetMap Improve this map" at bounding box center [331, 178] width 663 height 302
drag, startPoint x: 380, startPoint y: 220, endPoint x: 308, endPoint y: 303, distance: 109.2
click at [308, 303] on div "© Mapbox © OpenStreetMap Improve this map" at bounding box center [331, 178] width 663 height 302
drag, startPoint x: 315, startPoint y: 272, endPoint x: 285, endPoint y: 206, distance: 72.7
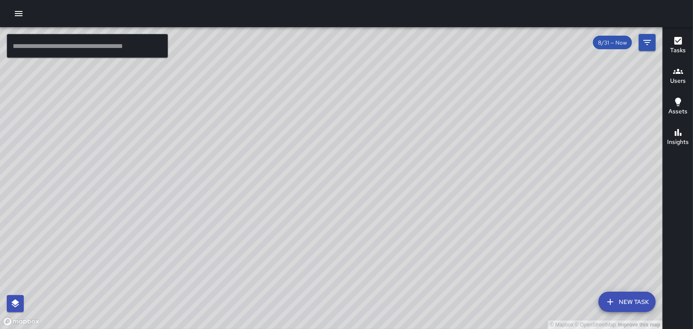
click at [285, 206] on div "© Mapbox © OpenStreetMap Improve this map" at bounding box center [331, 178] width 663 height 302
drag, startPoint x: 259, startPoint y: 258, endPoint x: 255, endPoint y: 159, distance: 99.4
click at [261, 155] on div "© Mapbox © OpenStreetMap Improve this map" at bounding box center [331, 178] width 663 height 302
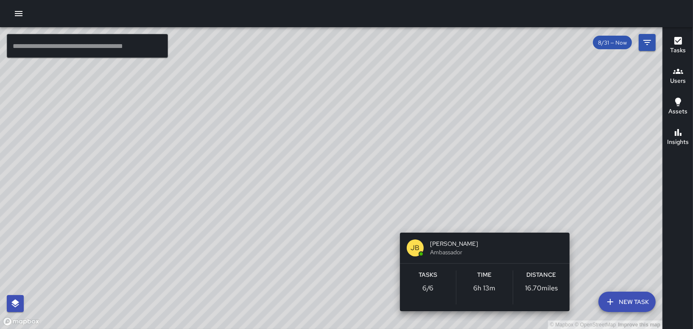
drag, startPoint x: 424, startPoint y: 133, endPoint x: 475, endPoint y: 224, distance: 104.8
click at [475, 224] on div "© Mapbox © OpenStreetMap Improve this map JB Julian Brooks Ambassador Tasks 6 /…" at bounding box center [331, 178] width 663 height 302
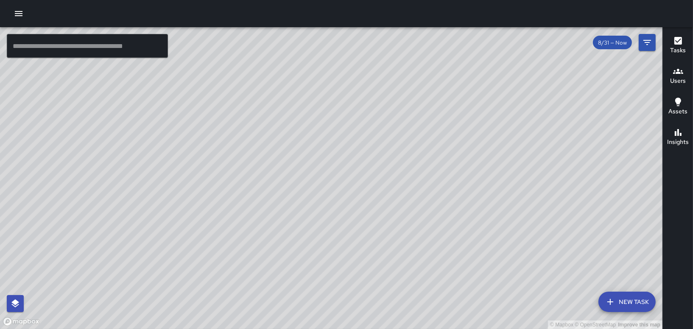
drag, startPoint x: 338, startPoint y: 241, endPoint x: 325, endPoint y: 198, distance: 44.8
click at [325, 198] on div "© Mapbox © OpenStreetMap Improve this map" at bounding box center [331, 178] width 663 height 302
drag, startPoint x: 334, startPoint y: 253, endPoint x: 333, endPoint y: 161, distance: 92.1
click at [333, 161] on div "© Mapbox © OpenStreetMap Improve this map" at bounding box center [331, 178] width 663 height 302
drag, startPoint x: 333, startPoint y: 161, endPoint x: 289, endPoint y: 266, distance: 113.4
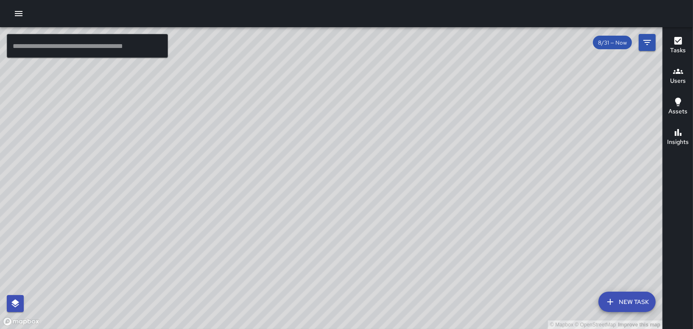
click at [289, 266] on div "© Mapbox © OpenStreetMap Improve this map" at bounding box center [331, 178] width 663 height 302
drag, startPoint x: 473, startPoint y: 244, endPoint x: 455, endPoint y: 215, distance: 34.5
click at [455, 215] on div "© Mapbox © OpenStreetMap Improve this map" at bounding box center [331, 178] width 663 height 302
drag, startPoint x: 265, startPoint y: 223, endPoint x: 288, endPoint y: 280, distance: 61.7
click at [226, 328] on html "© Mapbox © OpenStreetMap Improve this map ​ New Task 8/31 — Now Map Layers Task…" at bounding box center [346, 164] width 693 height 329
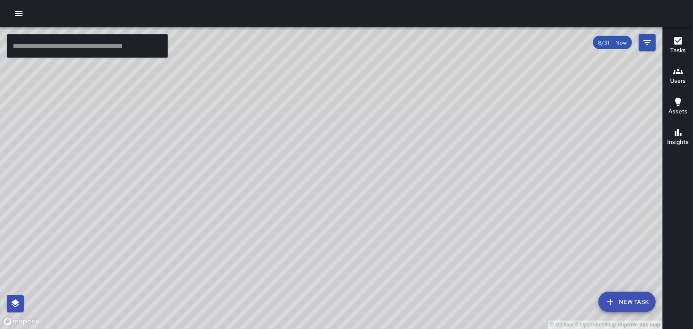
drag, startPoint x: 513, startPoint y: 222, endPoint x: 387, endPoint y: 268, distance: 133.9
click at [387, 268] on div "© Mapbox © OpenStreetMap Improve this map" at bounding box center [331, 178] width 663 height 302
drag, startPoint x: 279, startPoint y: 292, endPoint x: 320, endPoint y: 185, distance: 114.2
click at [320, 185] on div "© Mapbox © OpenStreetMap Improve this map" at bounding box center [331, 178] width 663 height 302
drag, startPoint x: 255, startPoint y: 265, endPoint x: 296, endPoint y: 176, distance: 98.3
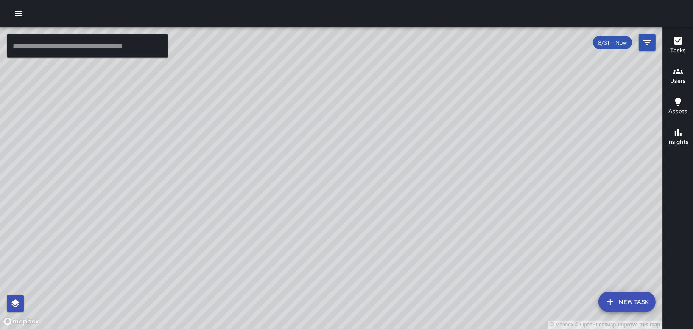
click at [296, 176] on div "© Mapbox © OpenStreetMap Improve this map" at bounding box center [331, 178] width 663 height 302
drag, startPoint x: 290, startPoint y: 224, endPoint x: 369, endPoint y: 182, distance: 89.4
click at [369, 182] on div "© Mapbox © OpenStreetMap Improve this map" at bounding box center [331, 178] width 663 height 302
drag, startPoint x: 255, startPoint y: 259, endPoint x: 319, endPoint y: 219, distance: 75.3
click at [319, 219] on div "© Mapbox © OpenStreetMap Improve this map" at bounding box center [331, 178] width 663 height 302
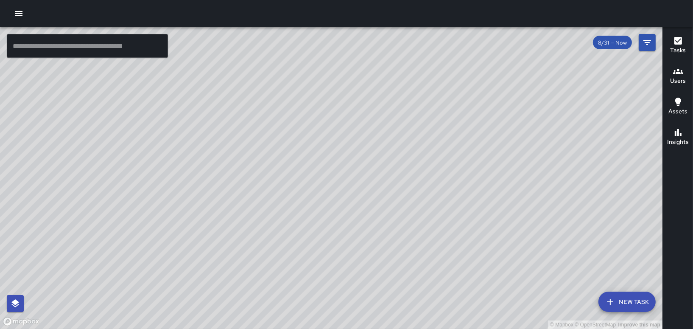
drag, startPoint x: 225, startPoint y: 265, endPoint x: 331, endPoint y: 209, distance: 119.7
click at [331, 209] on div "© Mapbox © OpenStreetMap Improve this map" at bounding box center [331, 178] width 663 height 302
